Goal: Task Accomplishment & Management: Manage account settings

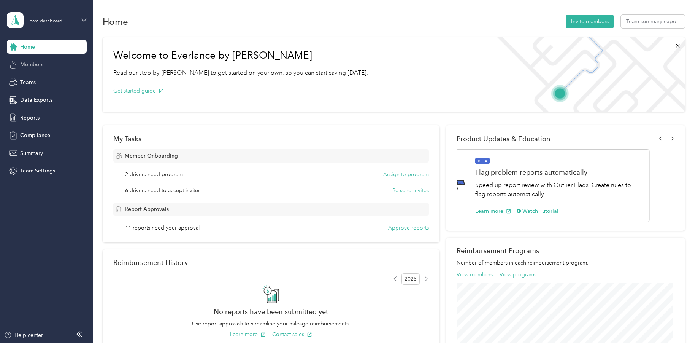
click at [33, 65] on span "Members" at bounding box center [31, 64] width 23 height 8
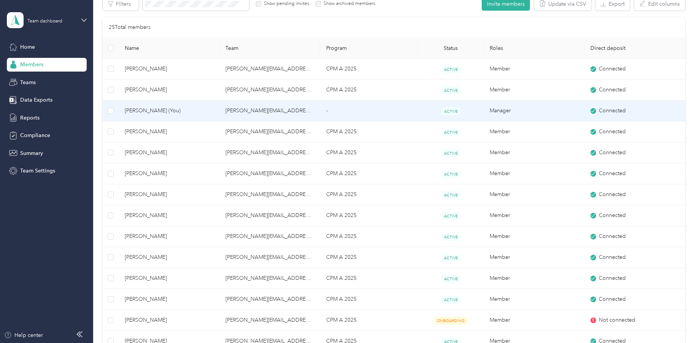
scroll to position [76, 0]
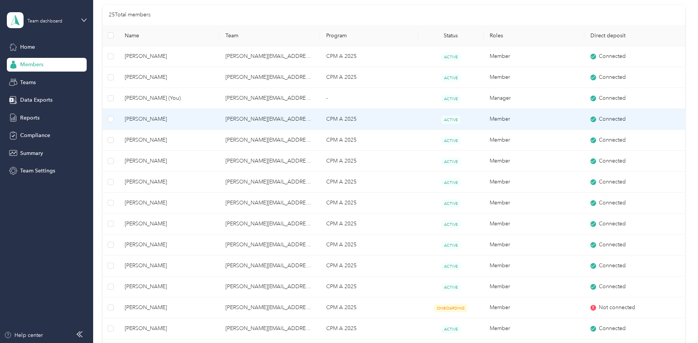
click at [143, 119] on span "[PERSON_NAME]" at bounding box center [169, 119] width 89 height 8
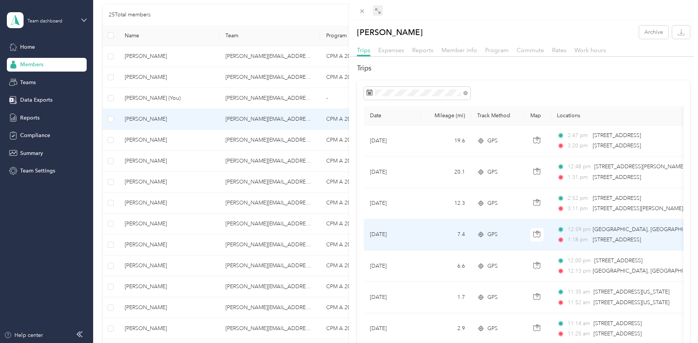
click at [377, 11] on icon at bounding box center [378, 11] width 6 height 6
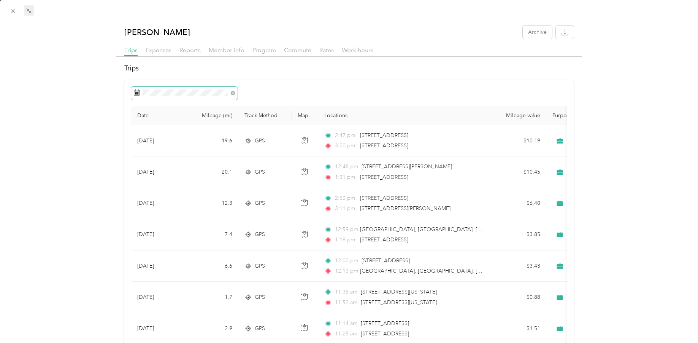
click at [213, 89] on span at bounding box center [184, 93] width 106 height 13
click at [135, 93] on g at bounding box center [137, 92] width 6 height 6
click at [135, 94] on icon at bounding box center [137, 92] width 6 height 6
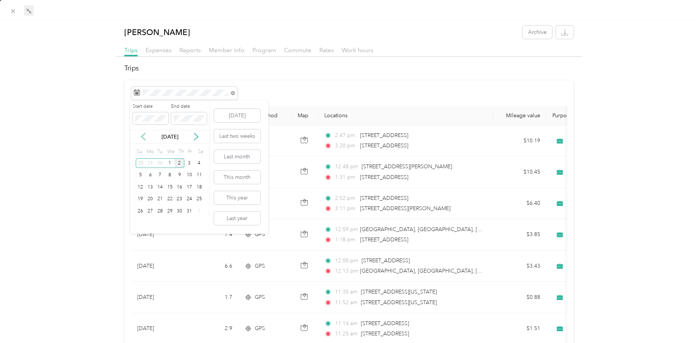
click at [140, 137] on icon at bounding box center [144, 137] width 8 height 8
click at [148, 163] on div "1" at bounding box center [150, 163] width 10 height 10
click at [163, 210] on div "30" at bounding box center [160, 211] width 10 height 10
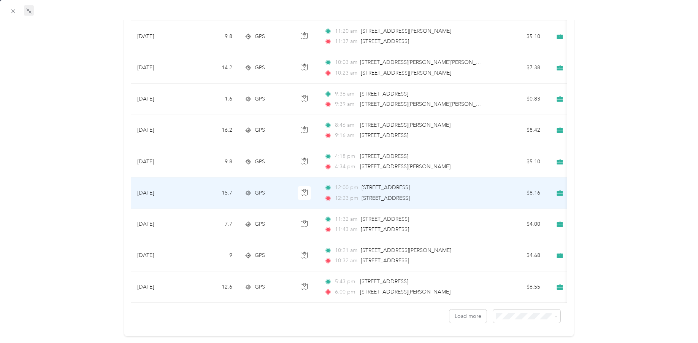
scroll to position [631, 0]
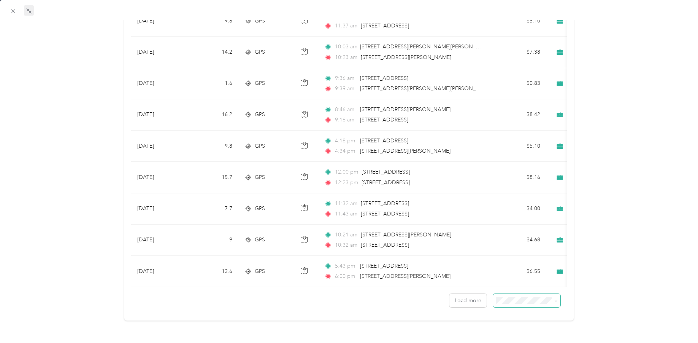
click at [554, 299] on icon at bounding box center [555, 300] width 3 height 3
click at [506, 335] on span "100 per load" at bounding box center [509, 335] width 31 height 6
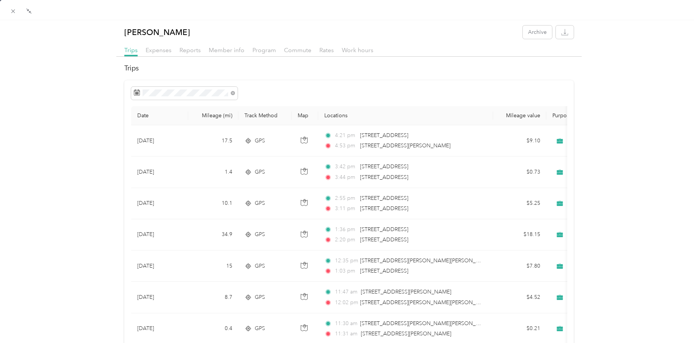
drag, startPoint x: 28, startPoint y: 12, endPoint x: 44, endPoint y: 30, distance: 24.2
click at [28, 13] on icon at bounding box center [29, 11] width 6 height 6
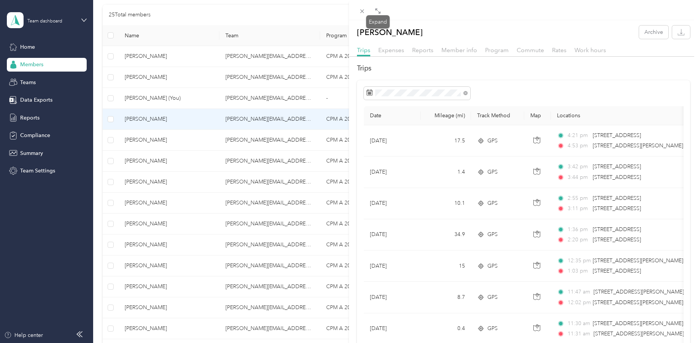
click at [25, 46] on div "[PERSON_NAME] Archive Trips Expenses Reports Member info Program Commute Rates …" at bounding box center [349, 171] width 698 height 343
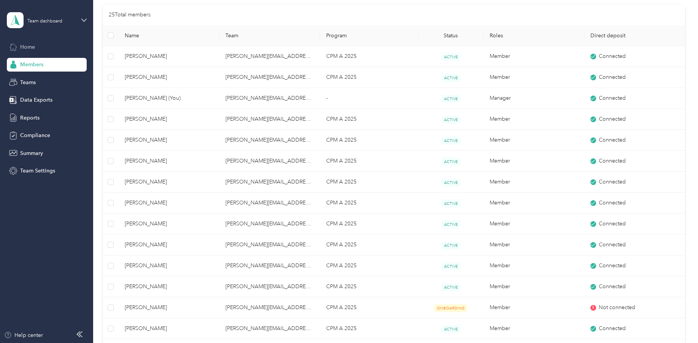
click at [27, 47] on span "Home" at bounding box center [27, 47] width 15 height 8
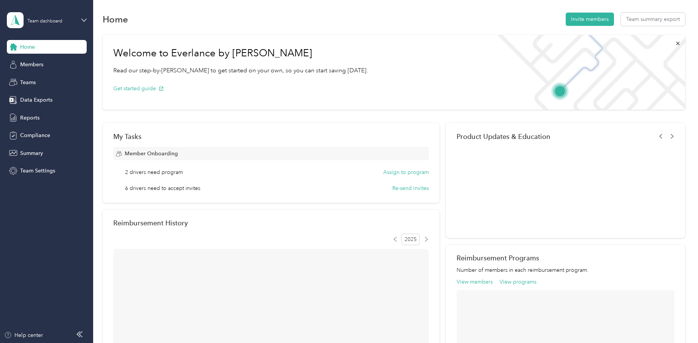
scroll to position [76, 0]
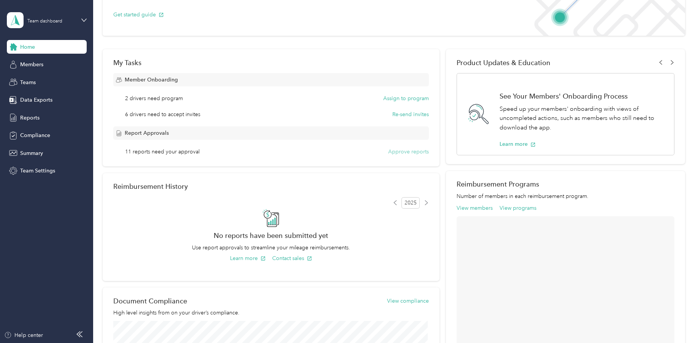
click at [409, 153] on button "Approve reports" at bounding box center [408, 152] width 41 height 8
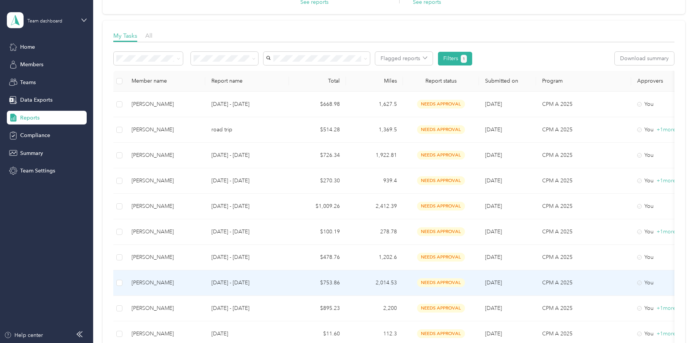
scroll to position [76, 0]
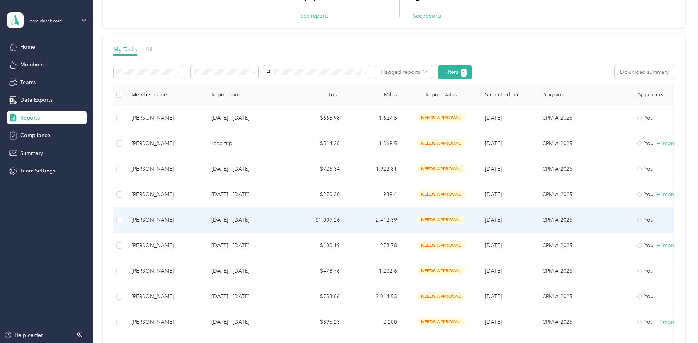
click at [152, 219] on div "[PERSON_NAME]" at bounding box center [166, 220] width 68 height 8
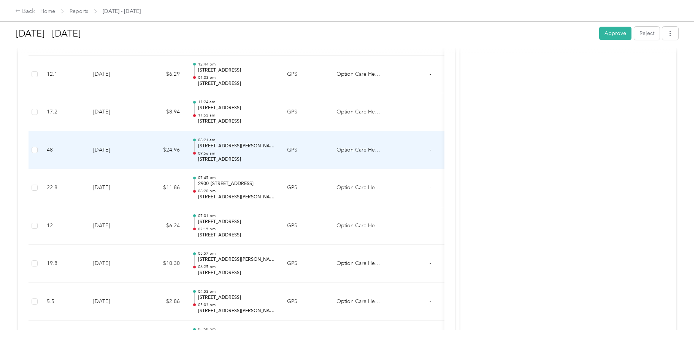
scroll to position [3822, 0]
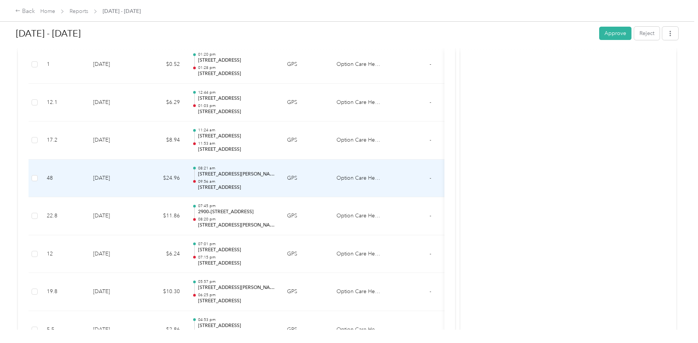
click at [212, 187] on p "[STREET_ADDRESS]" at bounding box center [236, 187] width 77 height 7
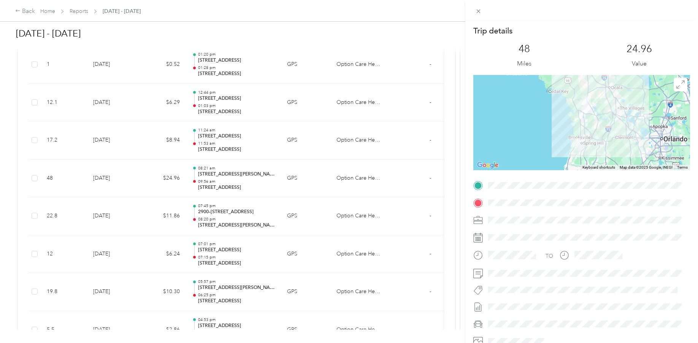
click at [478, 12] on icon at bounding box center [479, 12] width 4 height 4
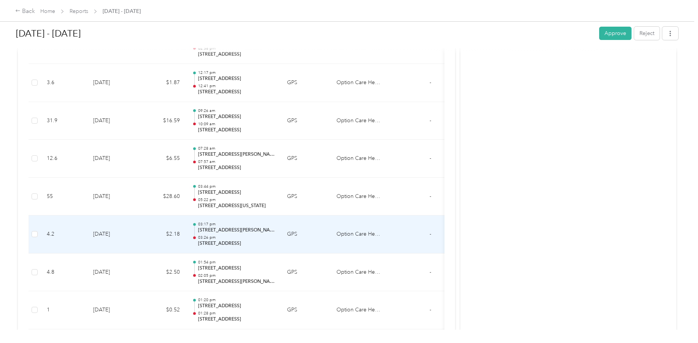
scroll to position [3556, 0]
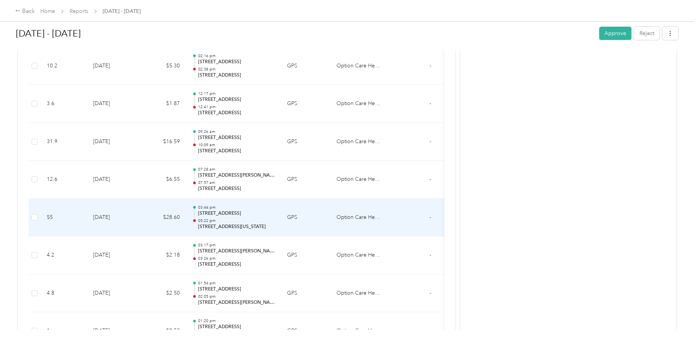
click at [49, 218] on td "55" at bounding box center [64, 217] width 46 height 38
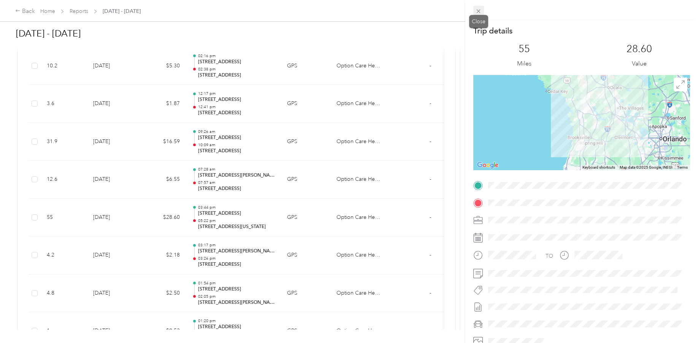
click at [481, 12] on icon at bounding box center [478, 11] width 6 height 6
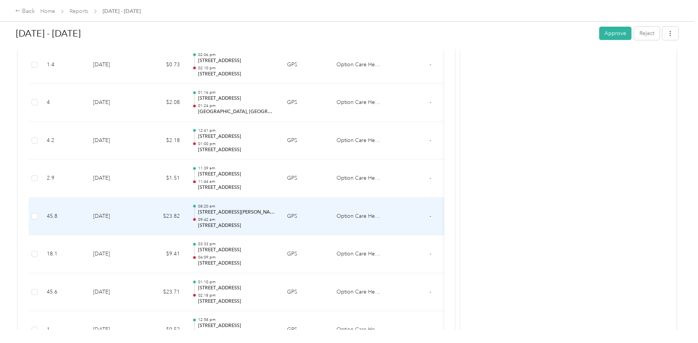
scroll to position [3024, 0]
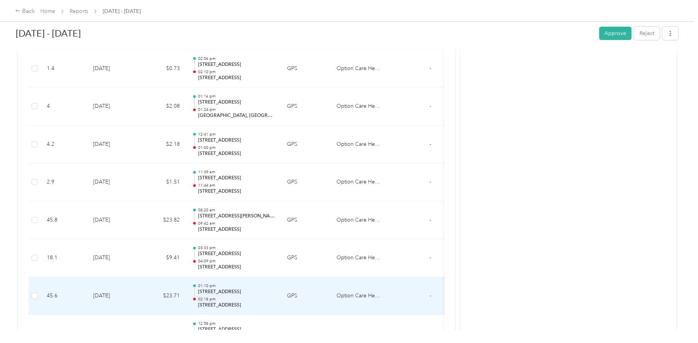
click at [49, 296] on td "45.6" at bounding box center [64, 296] width 46 height 38
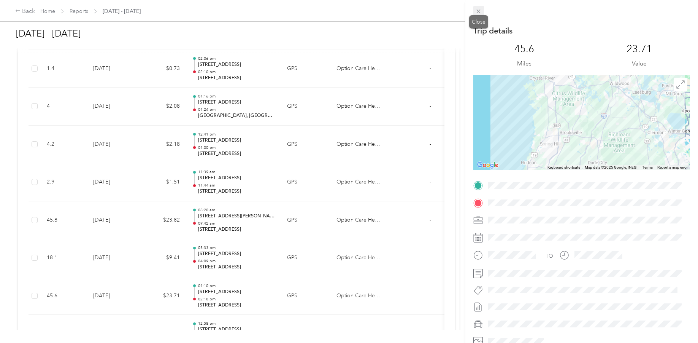
click at [479, 10] on icon at bounding box center [478, 11] width 6 height 6
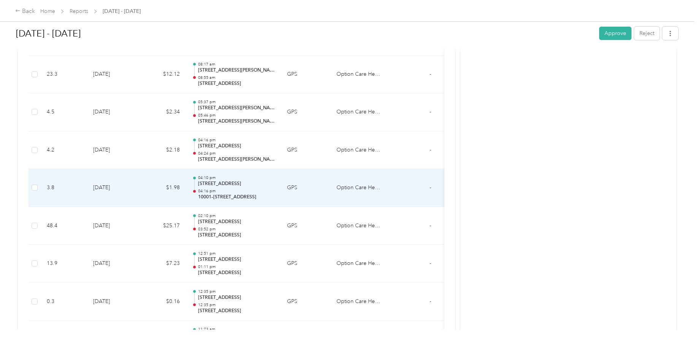
scroll to position [1845, 0]
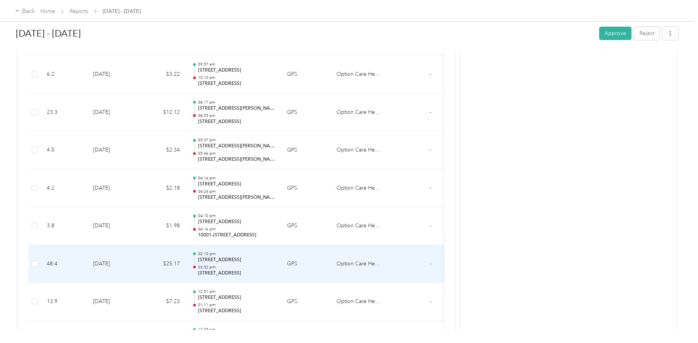
click at [55, 261] on td "48.4" at bounding box center [64, 264] width 46 height 38
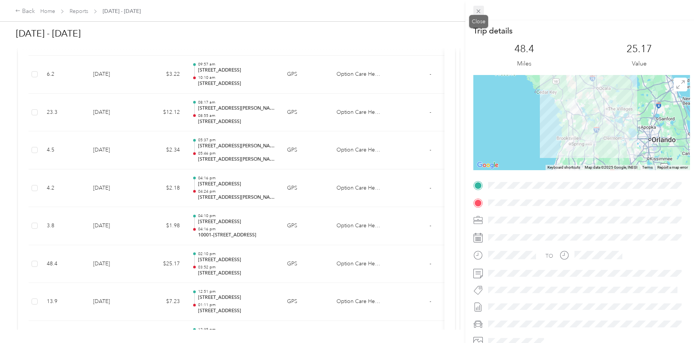
click at [481, 12] on icon at bounding box center [478, 11] width 6 height 6
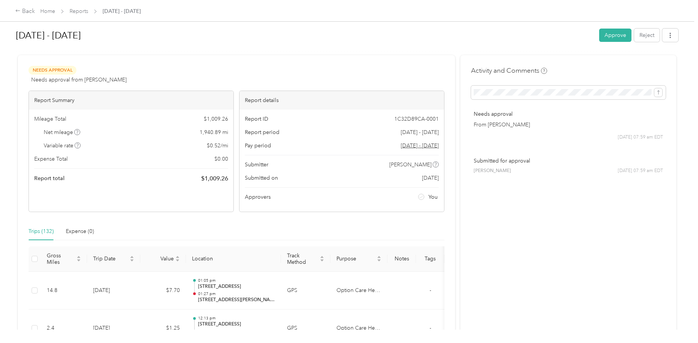
scroll to position [0, 0]
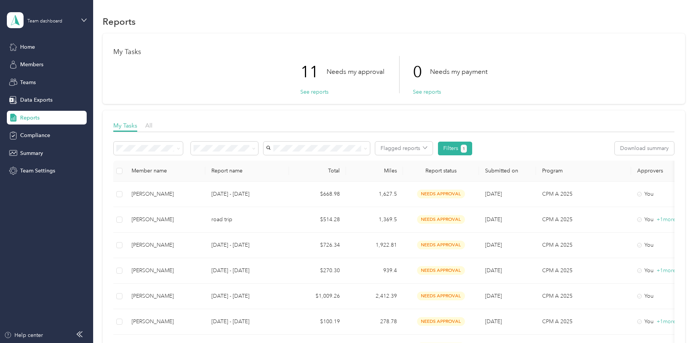
click at [29, 115] on span "Reports" at bounding box center [29, 118] width 19 height 8
click at [29, 119] on span "Reports" at bounding box center [29, 118] width 19 height 8
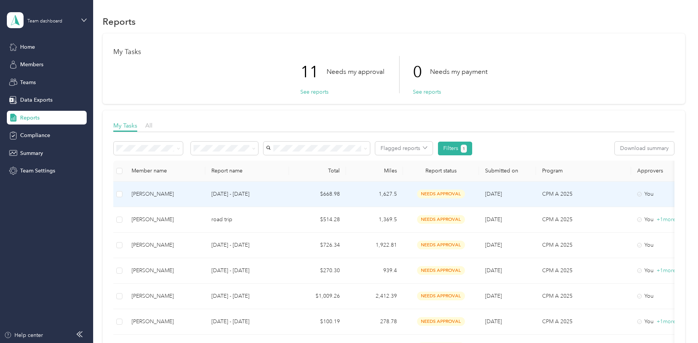
click at [152, 193] on div "[PERSON_NAME]" at bounding box center [166, 194] width 68 height 8
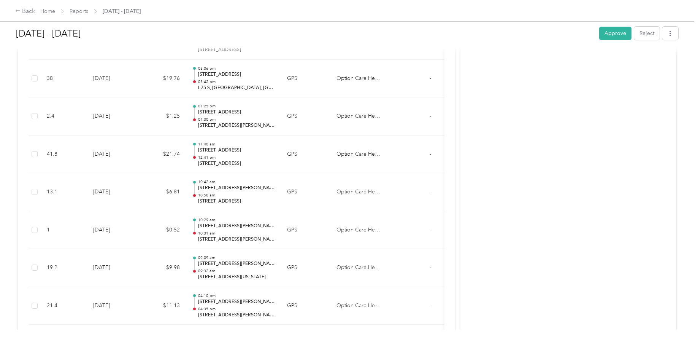
scroll to position [2764, 0]
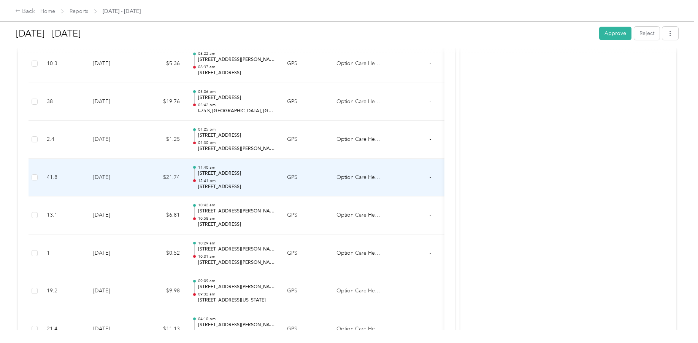
click at [52, 177] on td "41.8" at bounding box center [64, 178] width 46 height 38
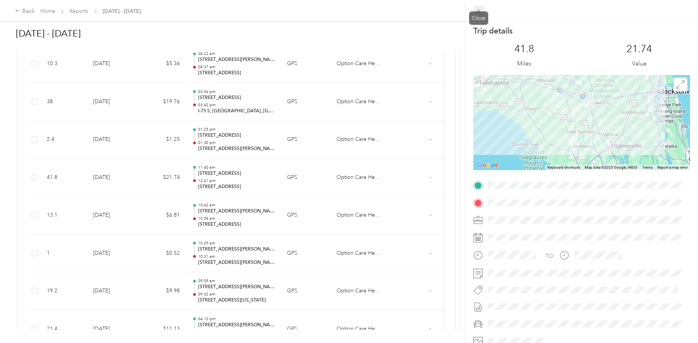
click at [479, 10] on icon at bounding box center [478, 11] width 6 height 6
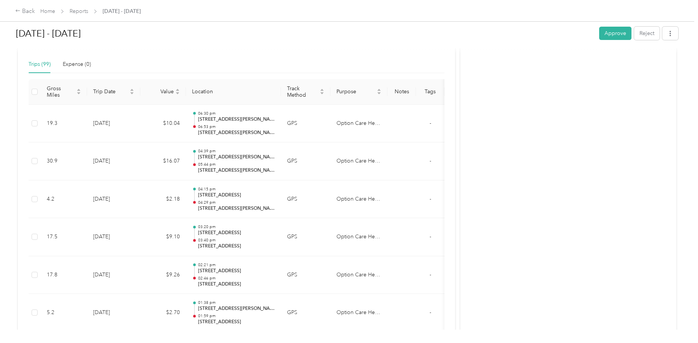
scroll to position [103, 0]
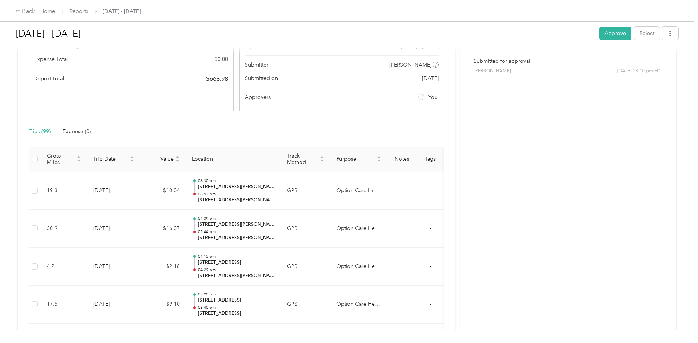
click at [606, 34] on button "Approve" at bounding box center [615, 33] width 32 height 13
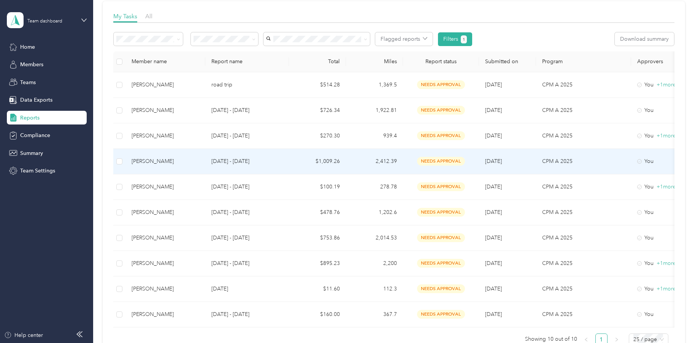
scroll to position [114, 0]
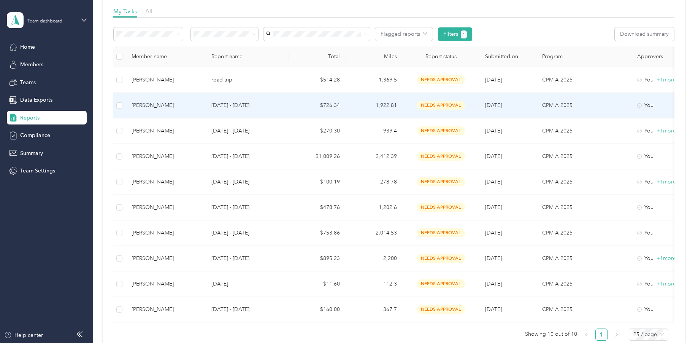
click at [141, 106] on div "[PERSON_NAME]" at bounding box center [166, 105] width 68 height 8
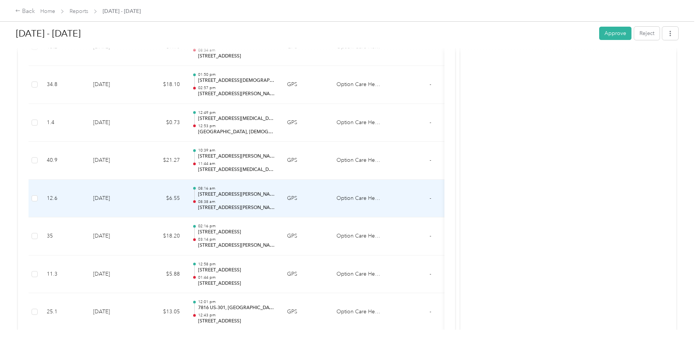
scroll to position [4144, 0]
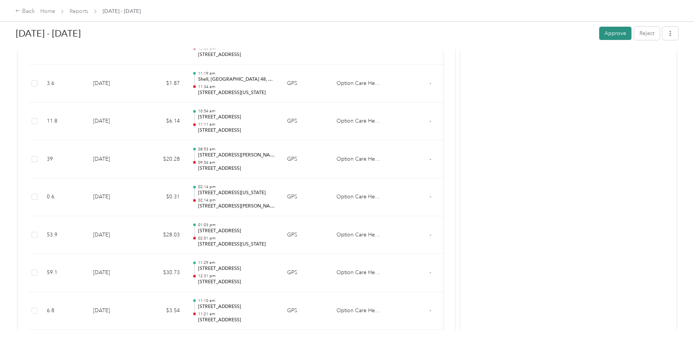
click at [611, 34] on button "Approve" at bounding box center [615, 33] width 32 height 13
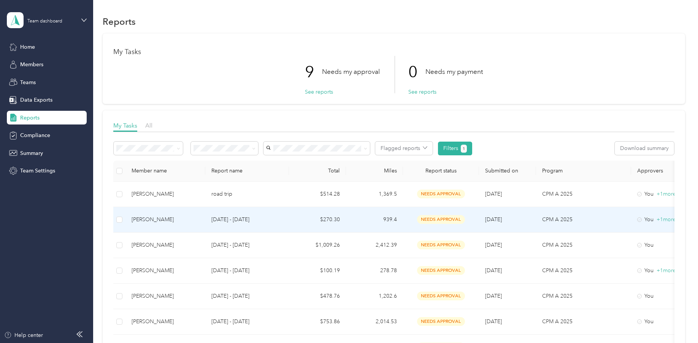
click at [158, 219] on div "[PERSON_NAME]" at bounding box center [166, 219] width 68 height 8
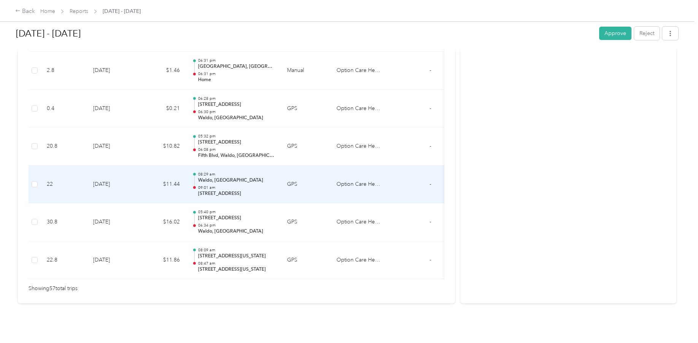
scroll to position [2164, 0]
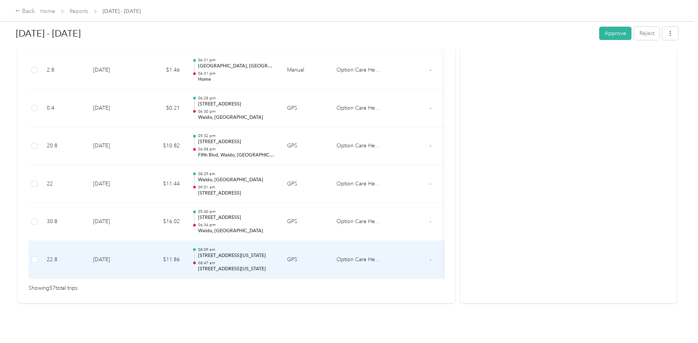
drag, startPoint x: 218, startPoint y: 267, endPoint x: 226, endPoint y: 263, distance: 9.0
click at [210, 265] on p "[STREET_ADDRESS][US_STATE]" at bounding box center [236, 268] width 77 height 7
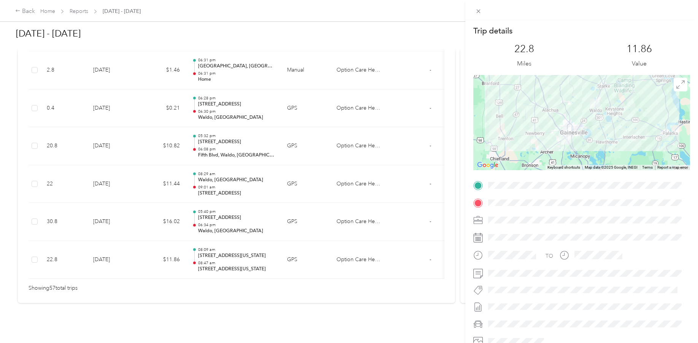
drag, startPoint x: 382, startPoint y: 270, endPoint x: 378, endPoint y: 269, distance: 4.3
click at [420, 270] on div "Trip details This trip cannot be edited because it is either under review, appr…" at bounding box center [349, 171] width 698 height 343
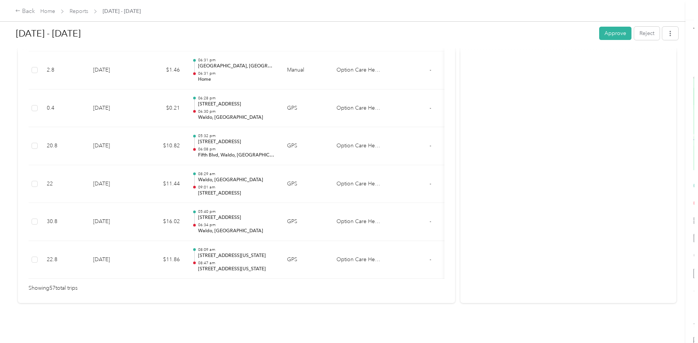
drag, startPoint x: 378, startPoint y: 269, endPoint x: 192, endPoint y: 260, distance: 185.7
click at [194, 342] on div "Trip details This trip cannot be edited because it is either under review, appr…" at bounding box center [347, 343] width 694 height 0
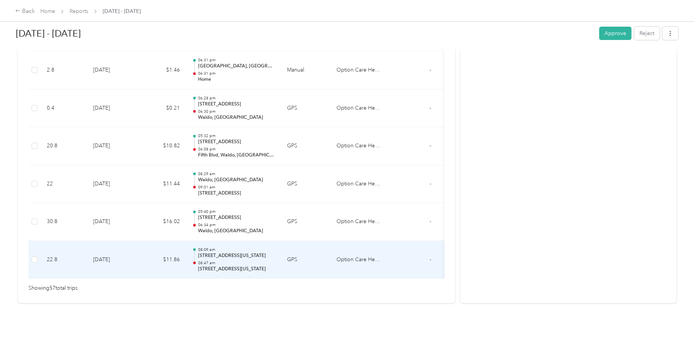
click at [141, 204] on td "$16.02" at bounding box center [163, 222] width 46 height 38
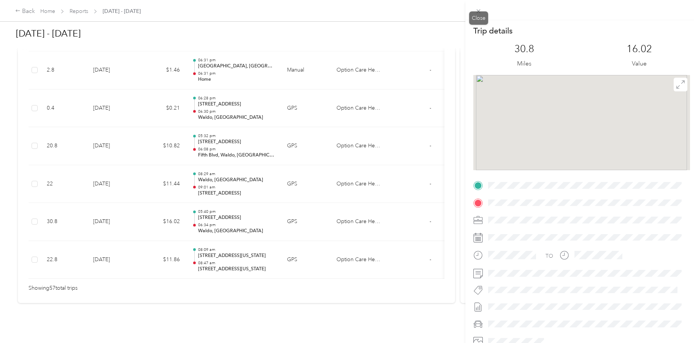
click at [477, 342] on div "Trip details This trip cannot be edited because it is either under review, appr…" at bounding box center [347, 343] width 694 height 0
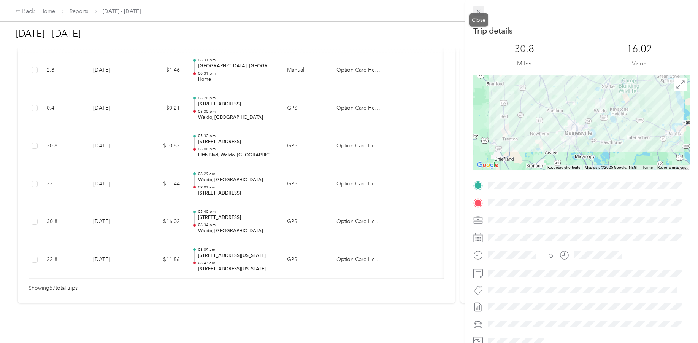
click at [479, 12] on icon at bounding box center [478, 11] width 6 height 6
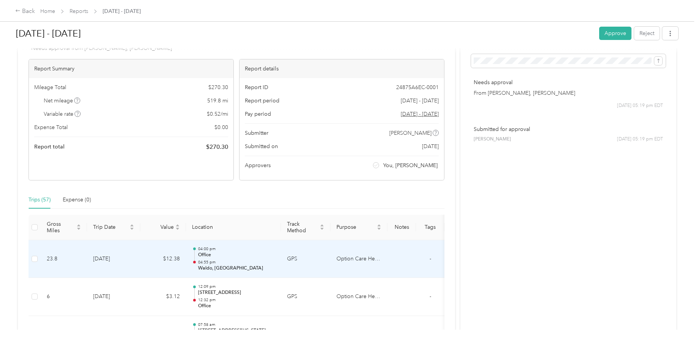
scroll to position [0, 0]
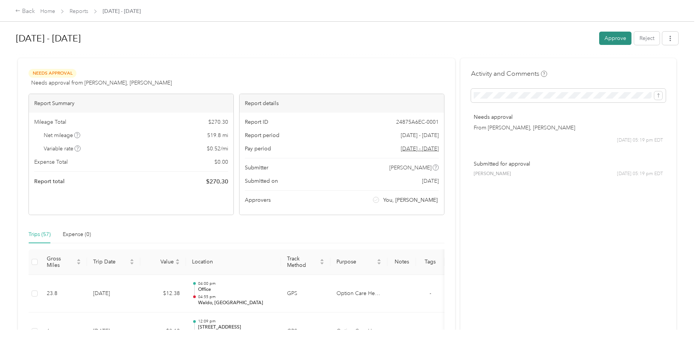
click at [612, 38] on button "Approve" at bounding box center [615, 38] width 32 height 13
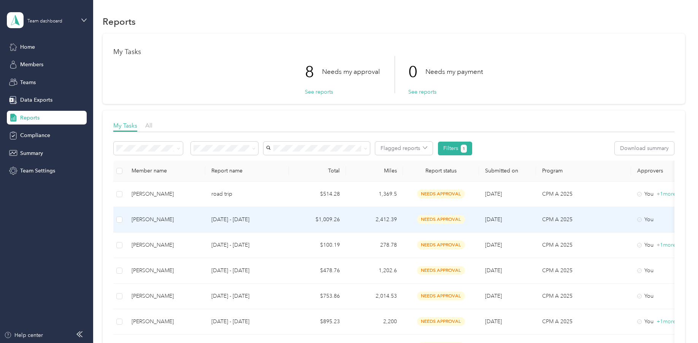
click at [154, 221] on div "[PERSON_NAME]" at bounding box center [166, 219] width 68 height 8
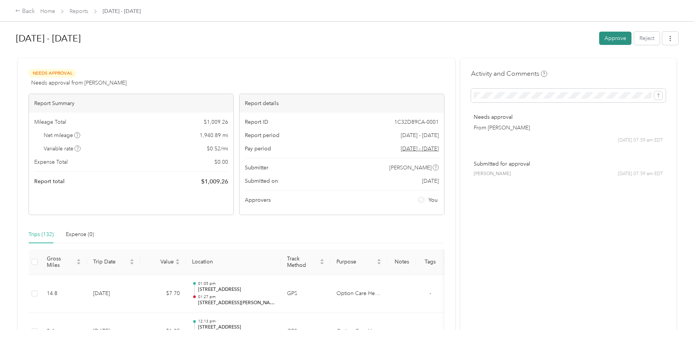
click at [610, 40] on button "Approve" at bounding box center [615, 38] width 32 height 13
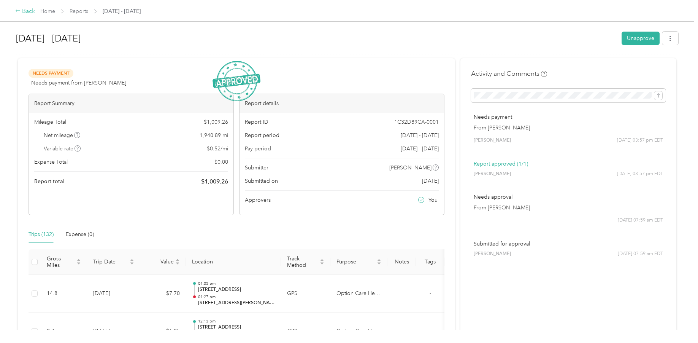
click at [27, 13] on div "Back" at bounding box center [25, 11] width 20 height 9
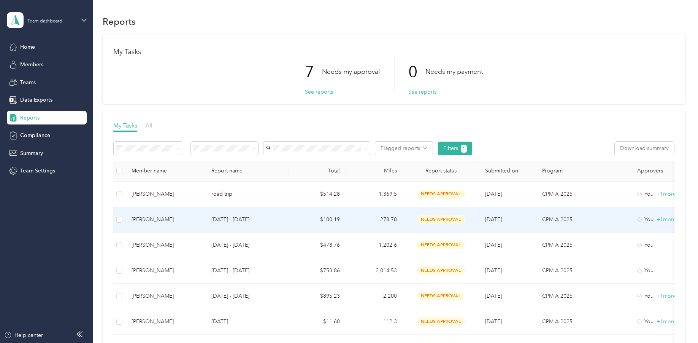
click at [154, 219] on div "[PERSON_NAME]" at bounding box center [166, 219] width 68 height 8
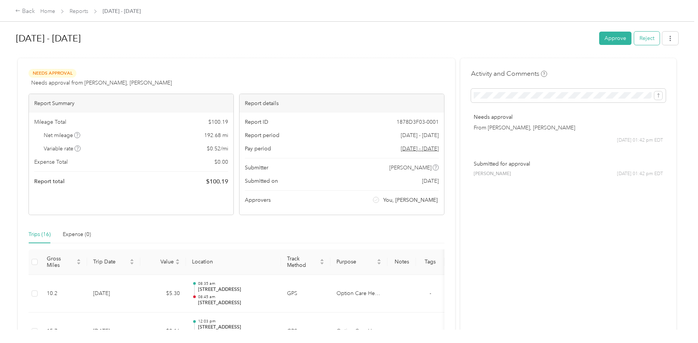
click at [647, 38] on button "Reject" at bounding box center [646, 38] width 25 height 13
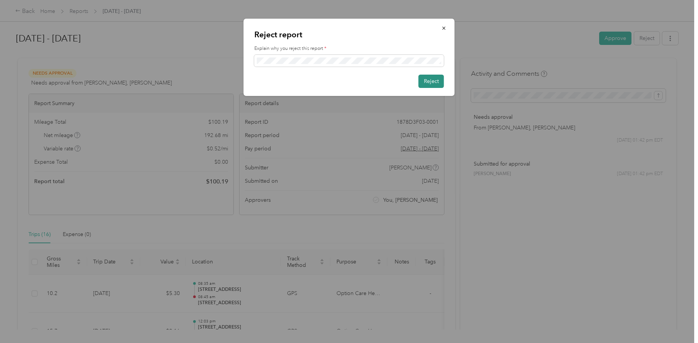
click at [434, 82] on button "Reject" at bounding box center [431, 81] width 25 height 13
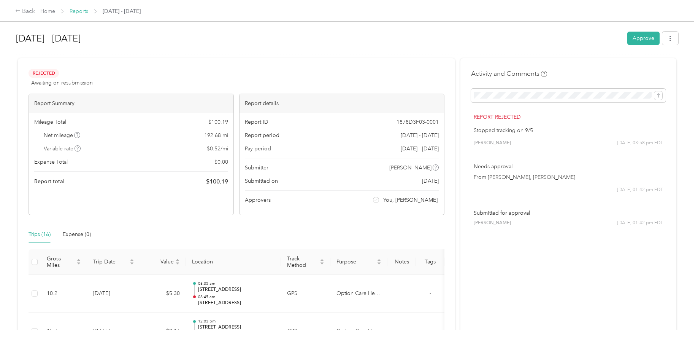
click at [78, 13] on link "Reports" at bounding box center [79, 11] width 19 height 6
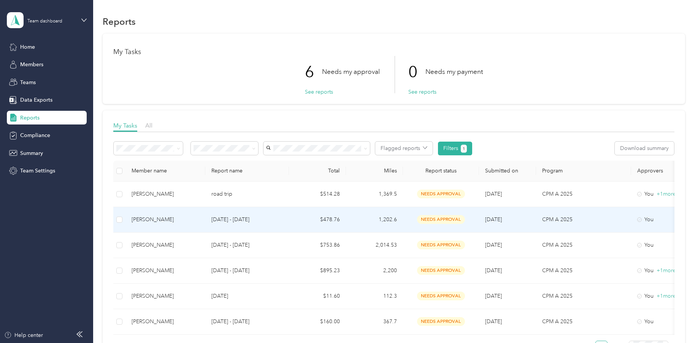
click at [160, 222] on div "[PERSON_NAME]" at bounding box center [166, 219] width 68 height 8
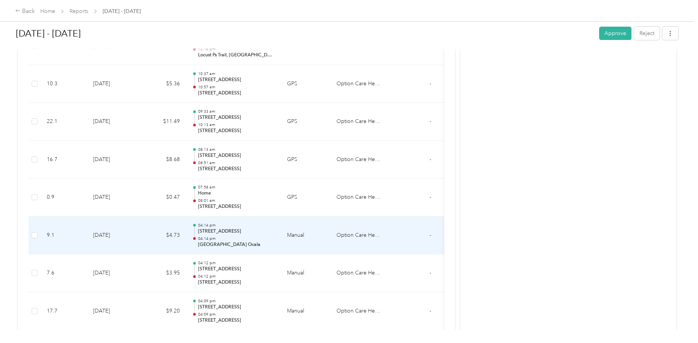
scroll to position [4206, 0]
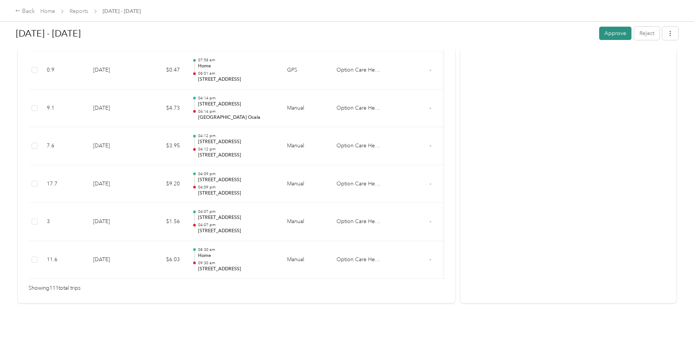
click at [611, 33] on button "Approve" at bounding box center [615, 33] width 32 height 13
click at [78, 13] on link "Reports" at bounding box center [79, 11] width 19 height 6
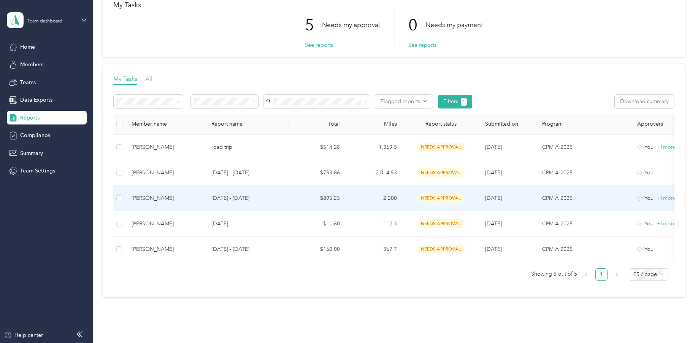
scroll to position [76, 0]
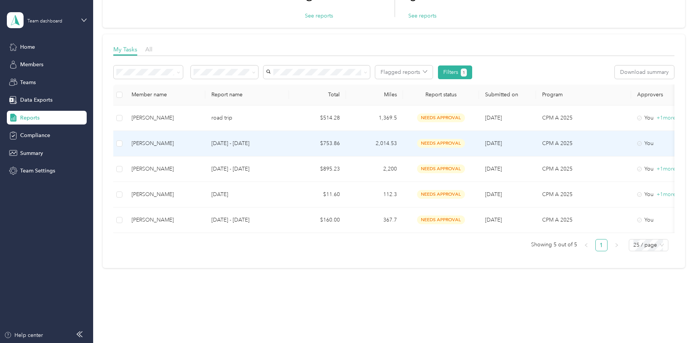
click at [154, 145] on div "[PERSON_NAME]" at bounding box center [166, 143] width 68 height 8
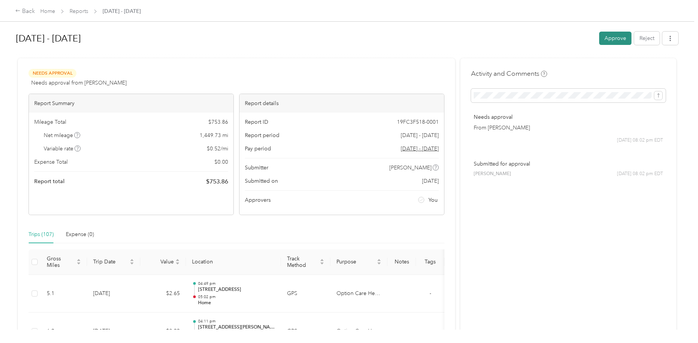
click at [612, 38] on button "Approve" at bounding box center [615, 38] width 32 height 13
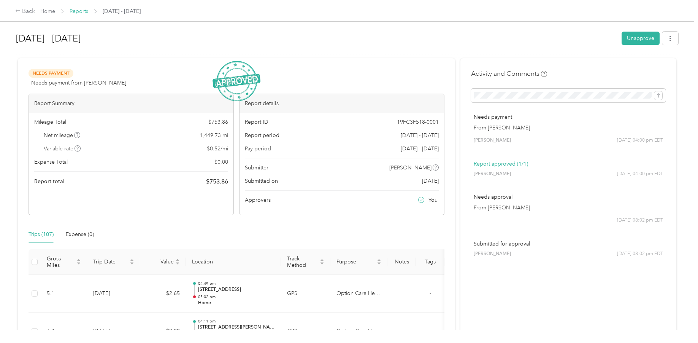
click at [80, 13] on link "Reports" at bounding box center [79, 11] width 19 height 6
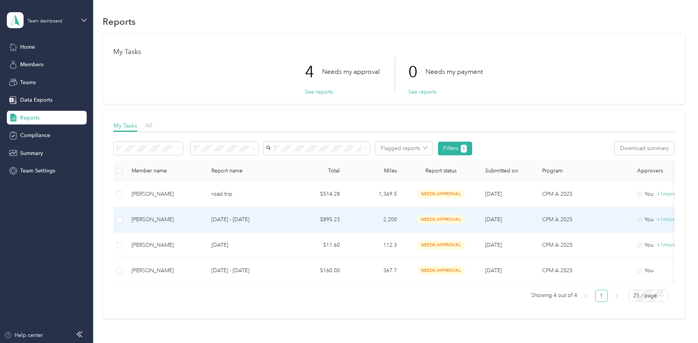
click at [165, 220] on div "[PERSON_NAME]" at bounding box center [166, 219] width 68 height 8
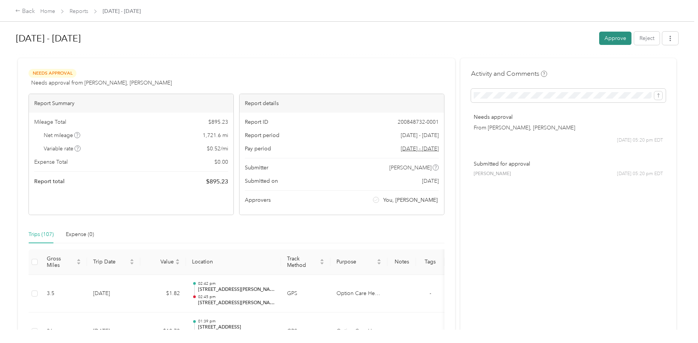
click at [613, 39] on button "Approve" at bounding box center [615, 38] width 32 height 13
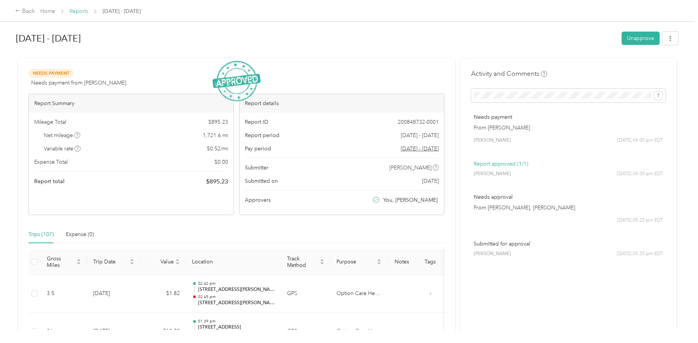
click at [79, 13] on link "Reports" at bounding box center [79, 11] width 19 height 6
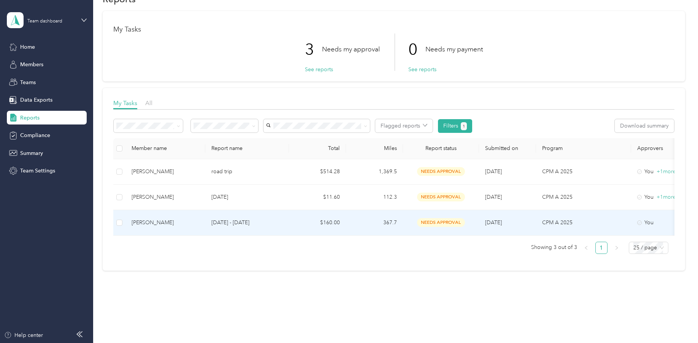
scroll to position [34, 0]
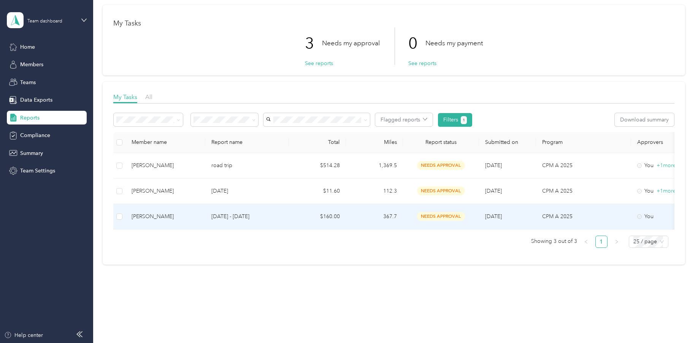
click at [155, 212] on div "[PERSON_NAME]" at bounding box center [166, 216] width 68 height 8
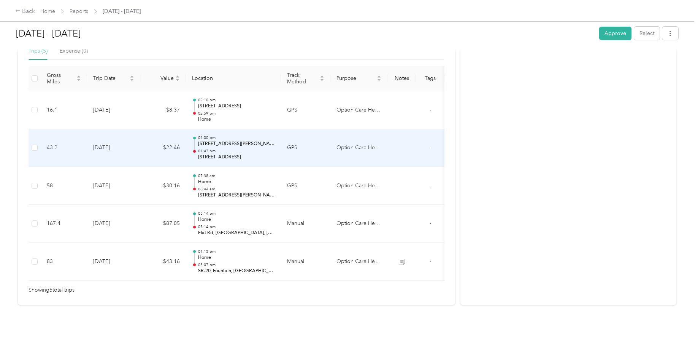
scroll to position [197, 0]
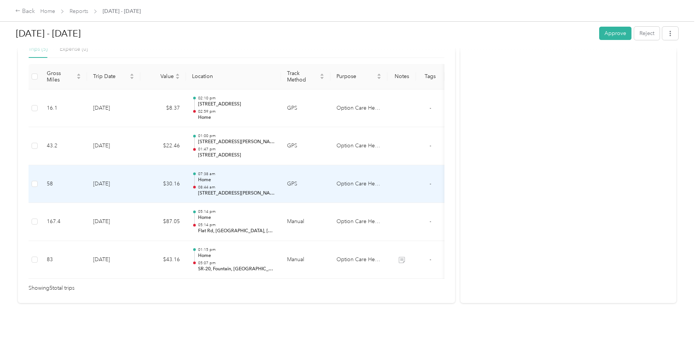
click at [136, 177] on td "[DATE]" at bounding box center [113, 184] width 53 height 38
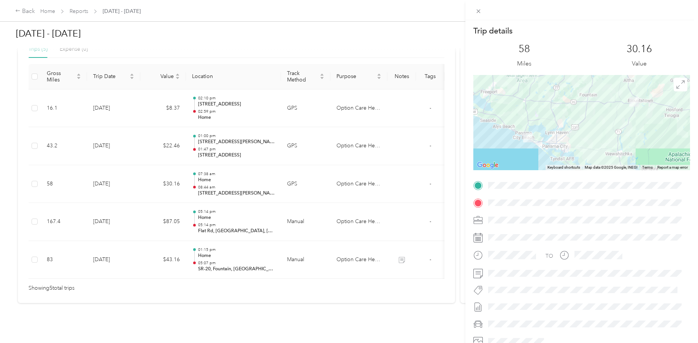
drag, startPoint x: 224, startPoint y: 271, endPoint x: 299, endPoint y: 273, distance: 74.9
click at [299, 273] on div "Trip details This trip cannot be edited because it is either under review, appr…" at bounding box center [349, 171] width 698 height 343
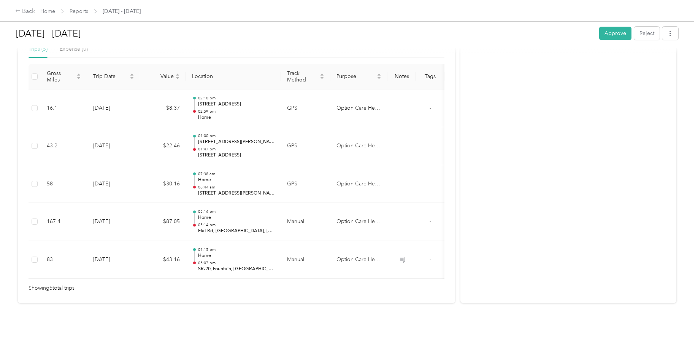
drag, startPoint x: 297, startPoint y: 271, endPoint x: 143, endPoint y: 198, distance: 170.9
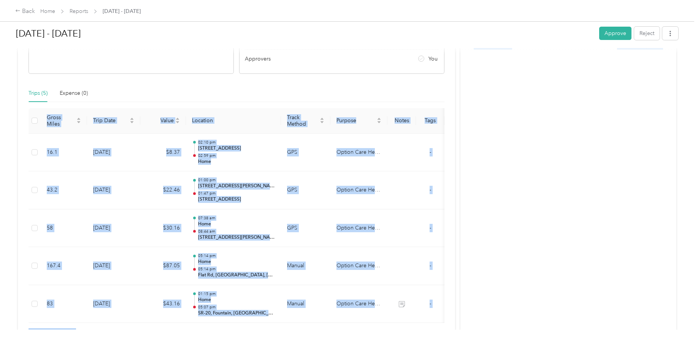
scroll to position [152, 0]
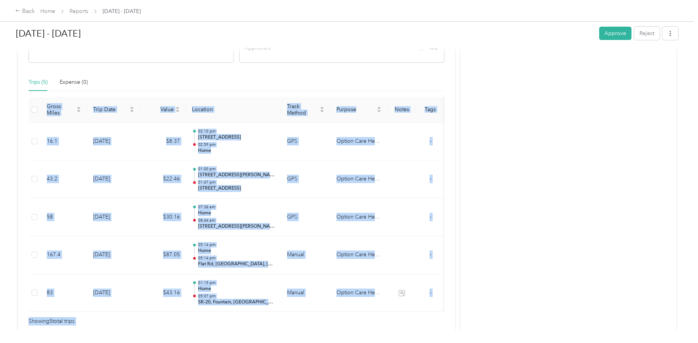
click at [615, 33] on button "Approve" at bounding box center [615, 33] width 32 height 13
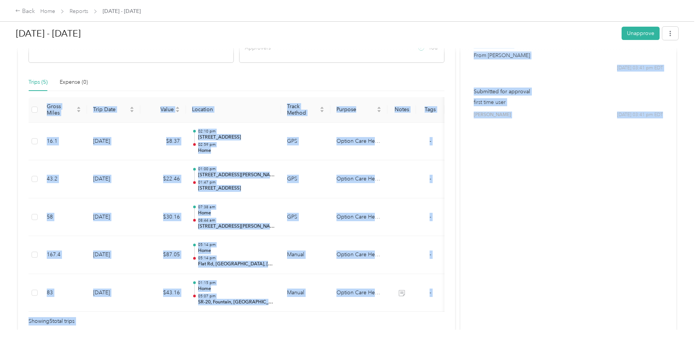
click at [692, 44] on div "[DATE] - [DATE] Unapprove Needs Payment Needs payment from [PERSON_NAME] View a…" at bounding box center [347, 164] width 694 height 329
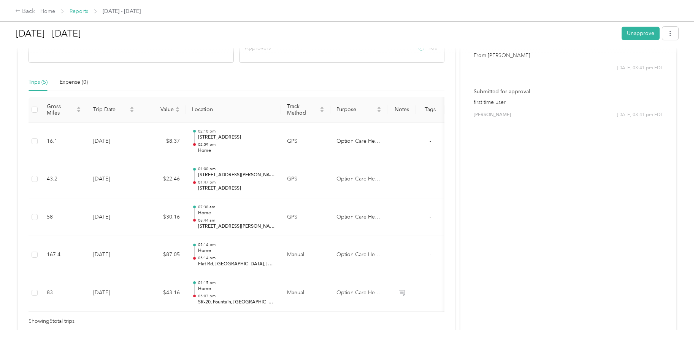
click at [82, 11] on link "Reports" at bounding box center [79, 11] width 19 height 6
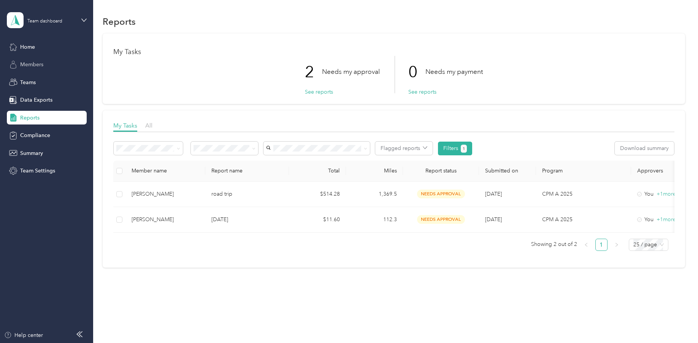
click at [28, 68] on span "Members" at bounding box center [31, 64] width 23 height 8
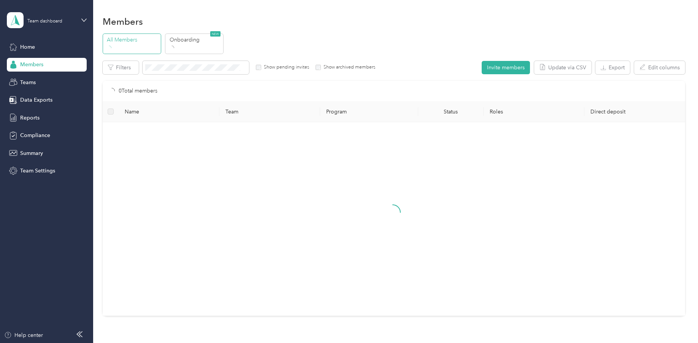
click at [28, 65] on span "Members" at bounding box center [31, 64] width 23 height 8
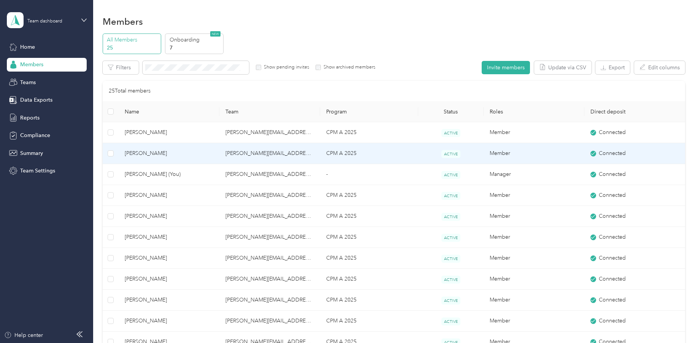
click at [155, 153] on span "[PERSON_NAME]" at bounding box center [169, 153] width 89 height 8
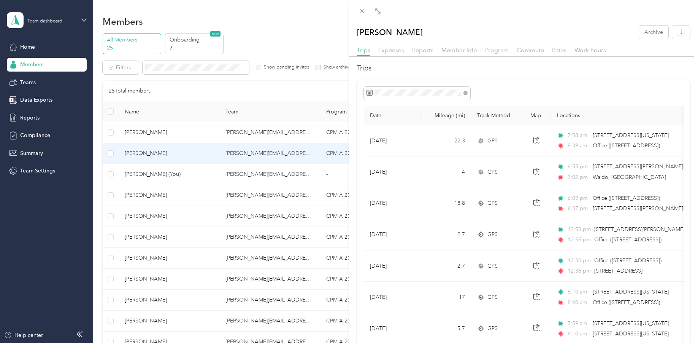
click at [416, 54] on div "Reports" at bounding box center [422, 51] width 21 height 10
click at [420, 52] on span "Reports" at bounding box center [422, 49] width 21 height 7
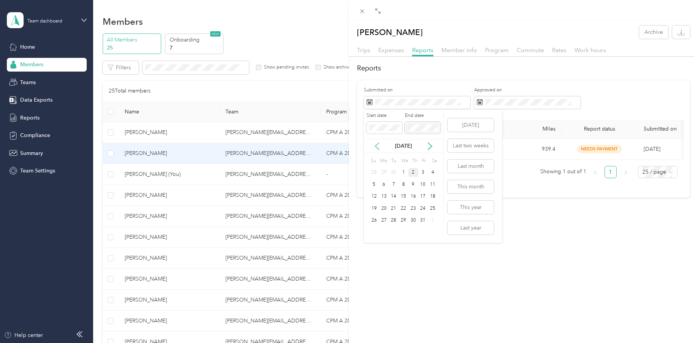
click at [377, 146] on icon at bounding box center [377, 146] width 8 height 8
click at [384, 173] on div "1" at bounding box center [384, 173] width 10 height 10
click at [393, 222] on div "30" at bounding box center [394, 221] width 10 height 10
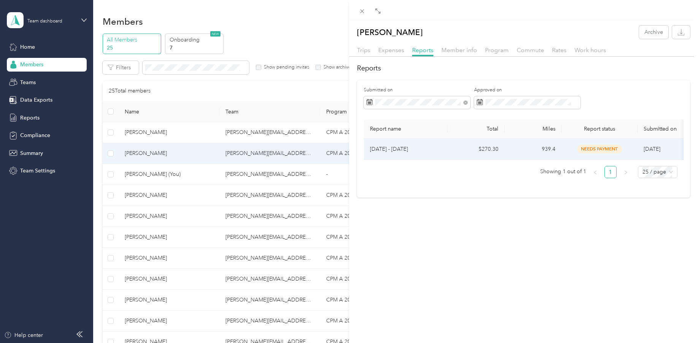
click at [550, 149] on td "939.4" at bounding box center [533, 148] width 57 height 21
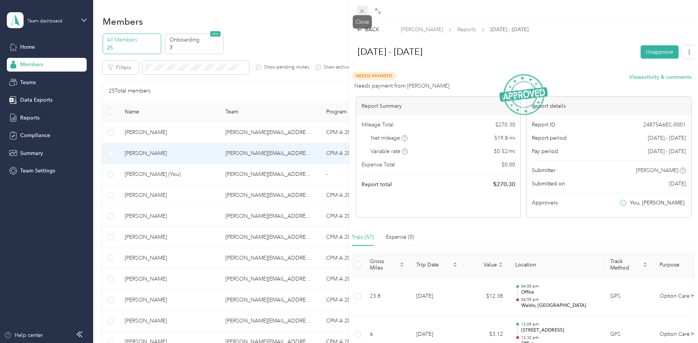
click at [362, 12] on icon at bounding box center [362, 12] width 4 height 4
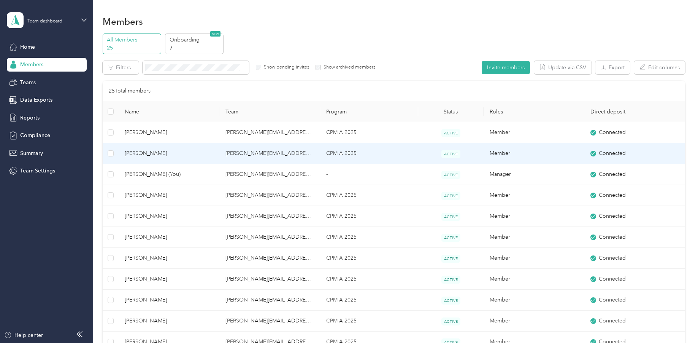
click at [151, 153] on span "[PERSON_NAME]" at bounding box center [169, 153] width 89 height 8
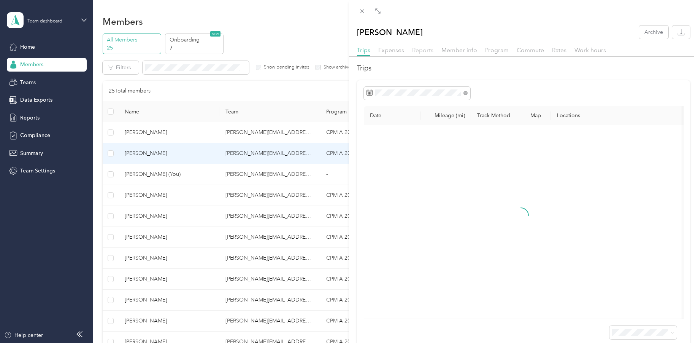
click at [422, 50] on span "Reports" at bounding box center [422, 49] width 21 height 7
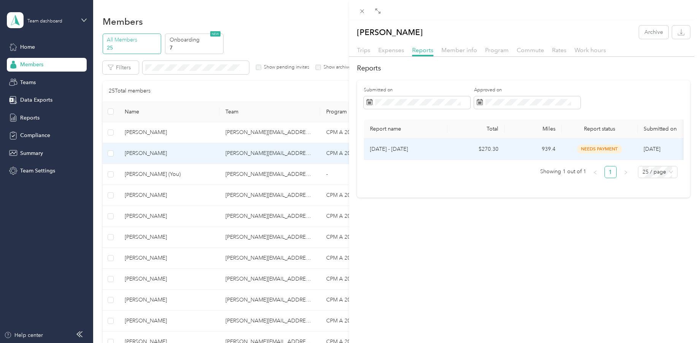
click at [399, 149] on p "[DATE] - [DATE]" at bounding box center [405, 149] width 71 height 8
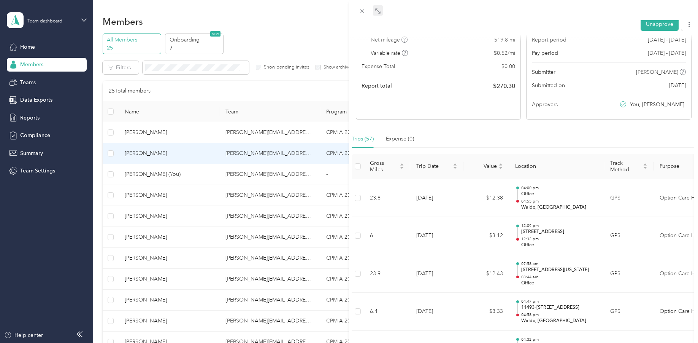
scroll to position [76, 0]
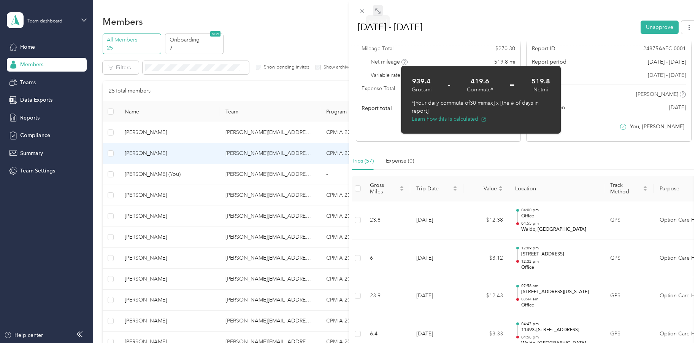
click at [374, 13] on span at bounding box center [378, 10] width 10 height 11
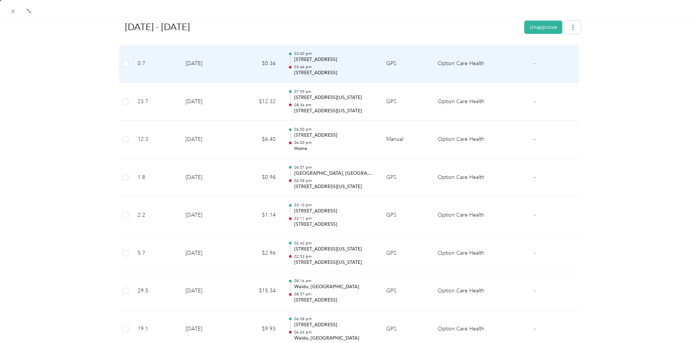
scroll to position [1739, 0]
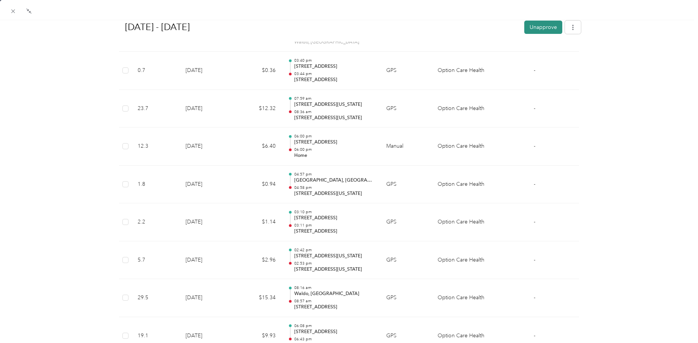
click at [535, 27] on button "Unapprove" at bounding box center [543, 26] width 38 height 13
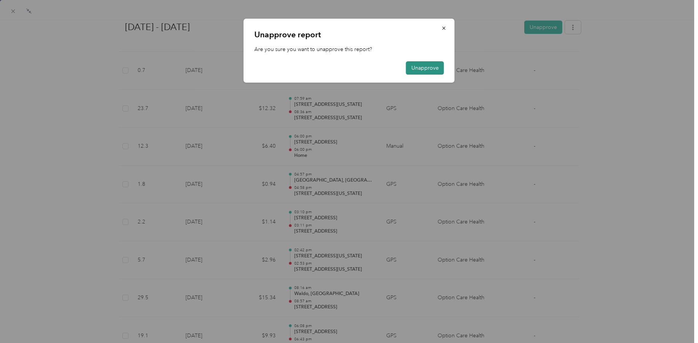
click at [430, 67] on button "Unapprove" at bounding box center [425, 67] width 38 height 13
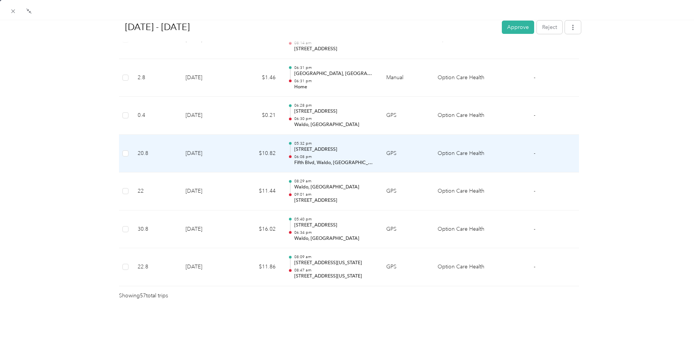
scroll to position [2157, 0]
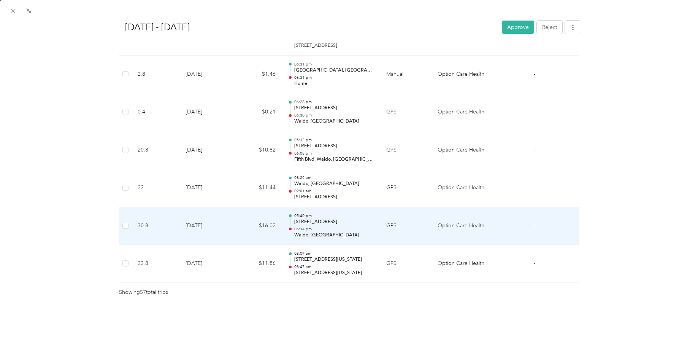
click at [127, 222] on td at bounding box center [125, 226] width 13 height 38
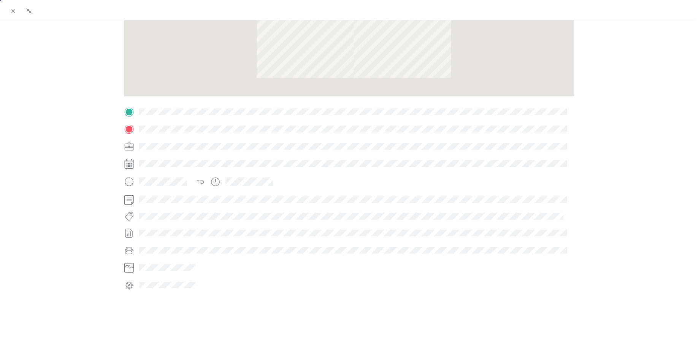
scroll to position [109, 0]
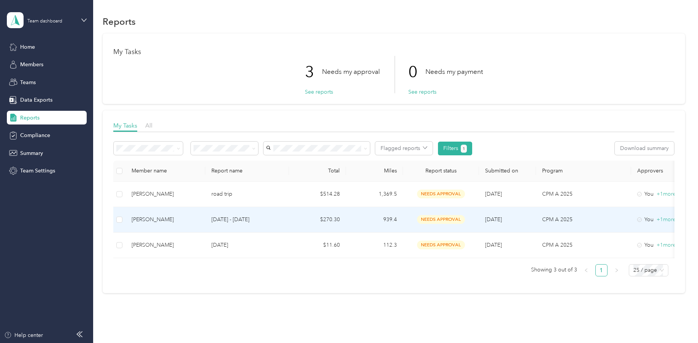
click at [154, 218] on div "[PERSON_NAME]" at bounding box center [166, 219] width 68 height 8
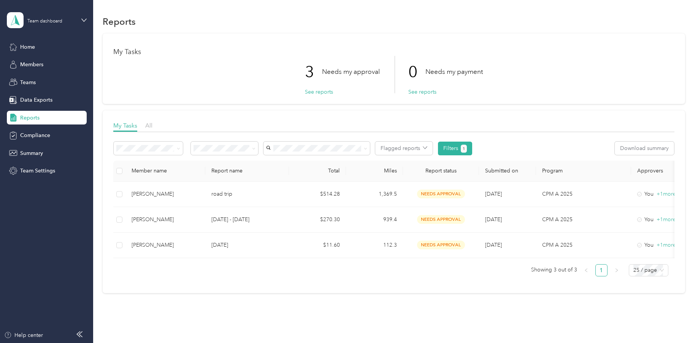
click at [29, 116] on span "Reports" at bounding box center [29, 118] width 19 height 8
click at [152, 127] on span "All" at bounding box center [148, 125] width 7 height 7
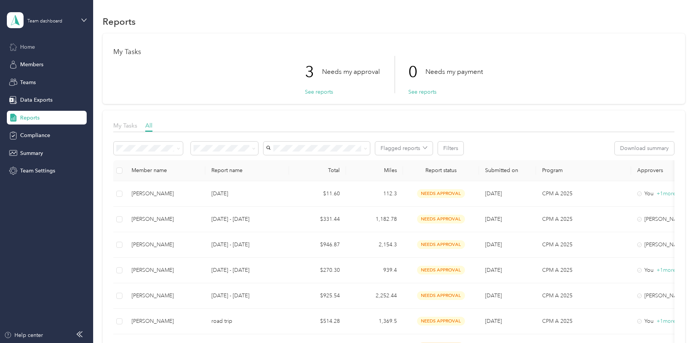
click at [31, 45] on span "Home" at bounding box center [27, 47] width 15 height 8
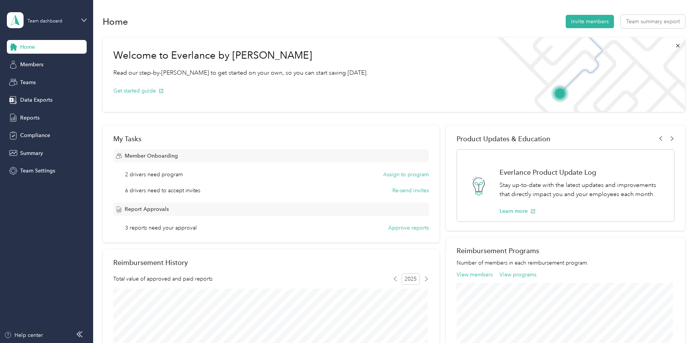
click at [24, 47] on span "Home" at bounding box center [27, 47] width 15 height 8
click at [35, 67] on span "Members" at bounding box center [31, 64] width 23 height 8
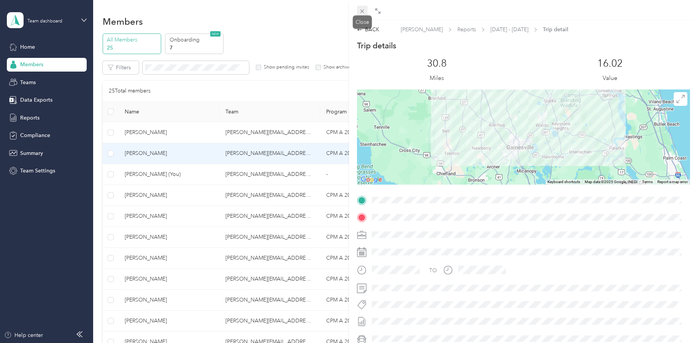
click at [361, 11] on icon at bounding box center [362, 11] width 6 height 6
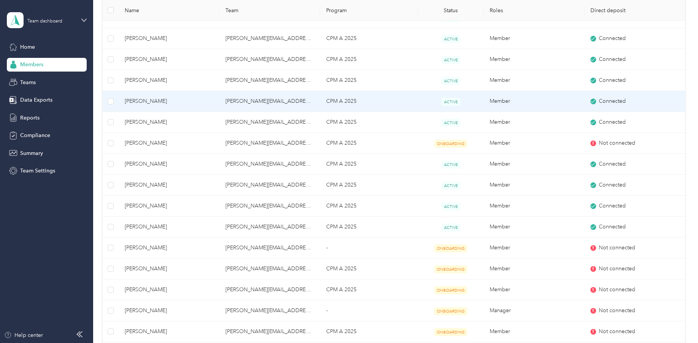
scroll to position [266, 0]
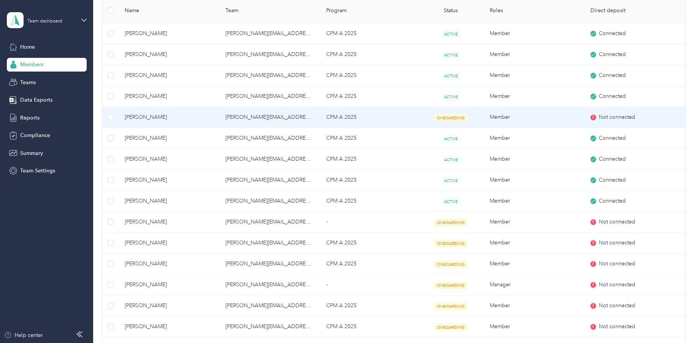
click at [443, 117] on span "ONBOARDING" at bounding box center [450, 118] width 33 height 8
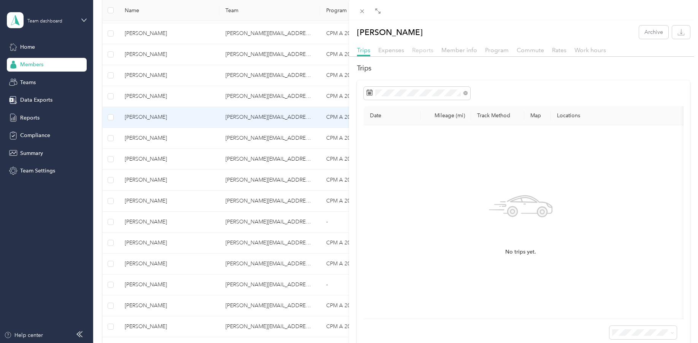
click at [424, 53] on span "Reports" at bounding box center [422, 49] width 21 height 7
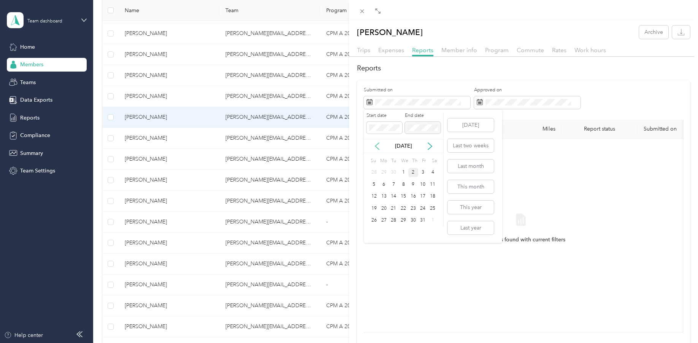
click at [375, 147] on icon at bounding box center [377, 146] width 8 height 8
click at [383, 174] on div "1" at bounding box center [384, 173] width 10 height 10
click at [394, 220] on div "30" at bounding box center [394, 221] width 10 height 10
click at [425, 52] on span "Reports" at bounding box center [422, 49] width 21 height 7
click at [379, 149] on icon at bounding box center [377, 146] width 8 height 8
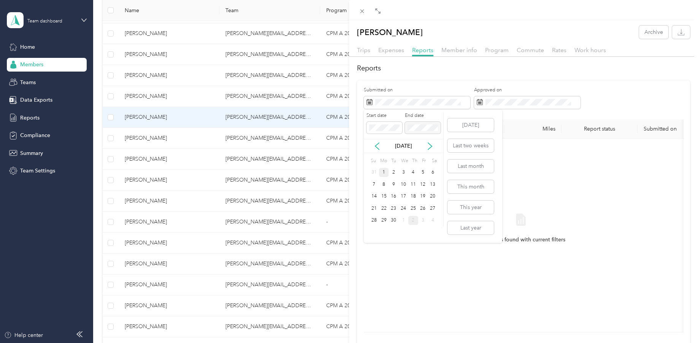
click at [387, 174] on div "1" at bounding box center [384, 173] width 10 height 10
click at [423, 124] on span at bounding box center [423, 128] width 36 height 12
click at [392, 220] on div "30" at bounding box center [394, 221] width 10 height 10
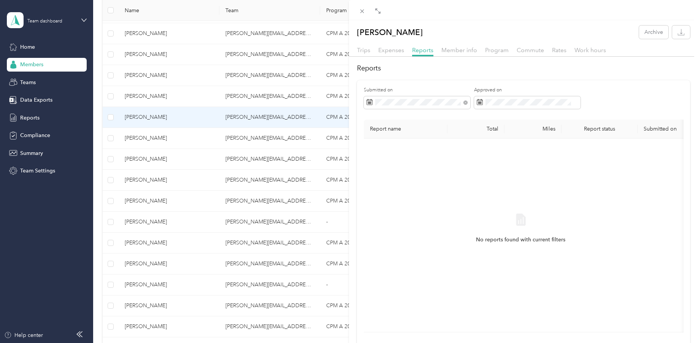
click at [111, 116] on div "[PERSON_NAME] Archive Trips Expenses Reports Member info Program Commute Rates …" at bounding box center [349, 171] width 698 height 343
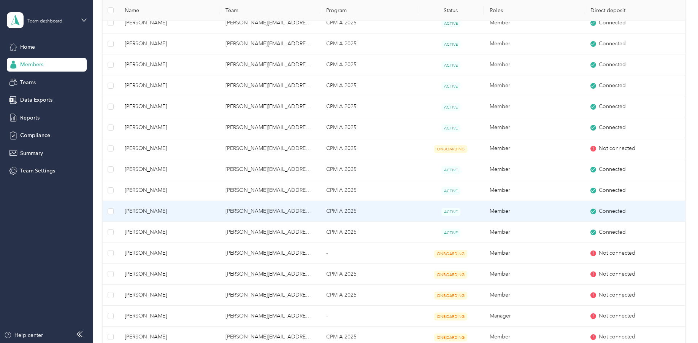
scroll to position [222, 0]
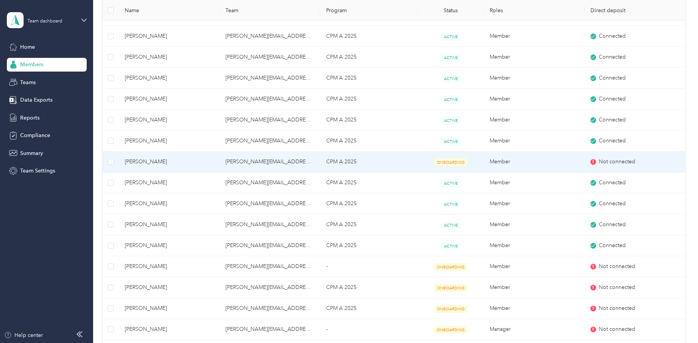
click at [610, 163] on span "Not connected" at bounding box center [617, 161] width 36 height 8
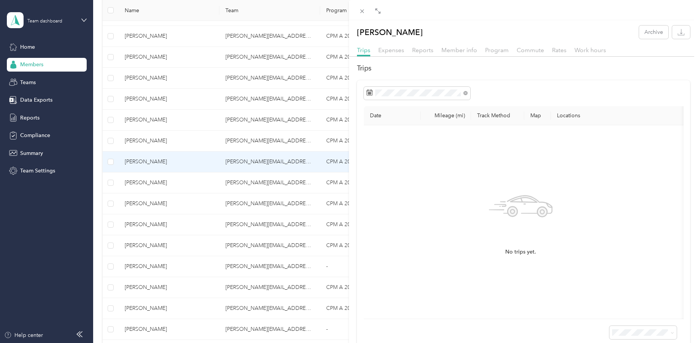
click at [393, 55] on div "Trips Expenses Reports Member info Program Commute Rates Work hours" at bounding box center [523, 51] width 349 height 11
click at [392, 52] on span "Expenses" at bounding box center [391, 49] width 26 height 7
click at [429, 51] on span "Reports" at bounding box center [422, 49] width 21 height 7
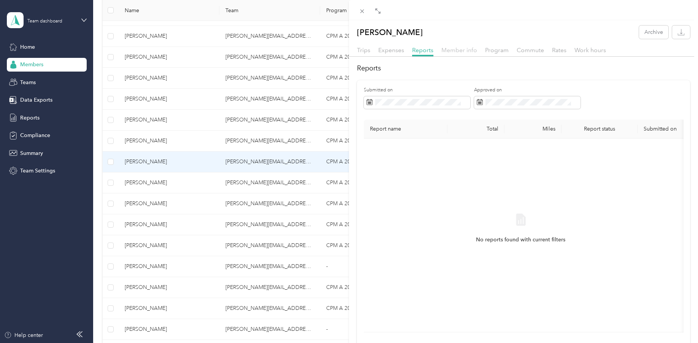
click at [460, 53] on span "Member info" at bounding box center [459, 49] width 36 height 7
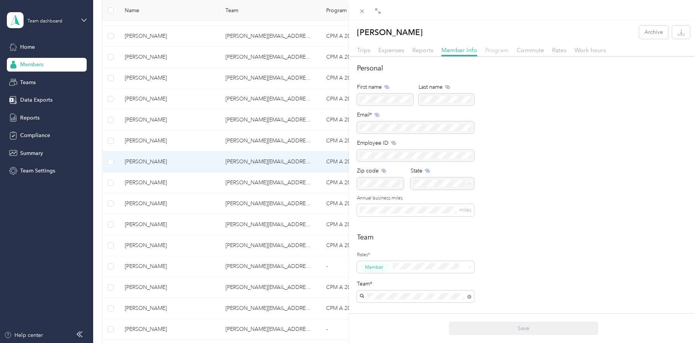
click at [501, 50] on span "Program" at bounding box center [497, 49] width 24 height 7
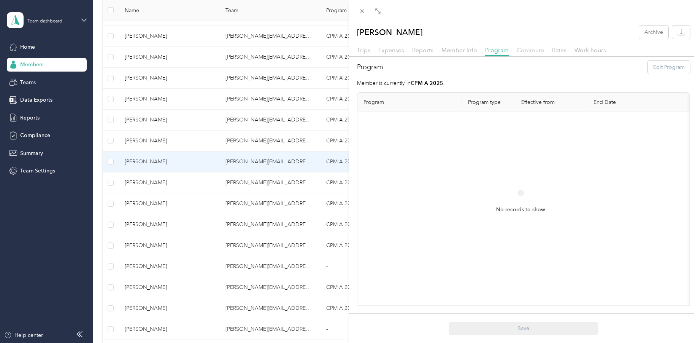
click at [532, 51] on span "Commute" at bounding box center [530, 49] width 27 height 7
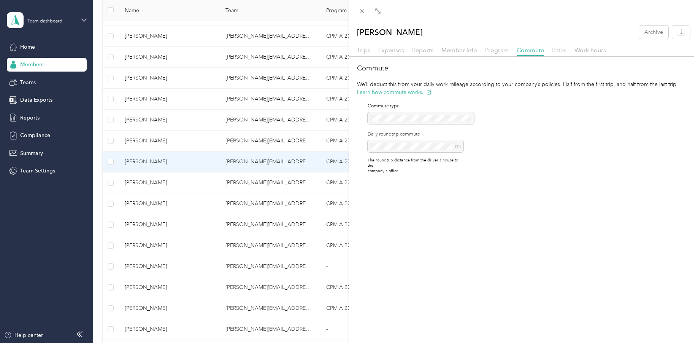
click at [559, 52] on span "Rates" at bounding box center [559, 49] width 14 height 7
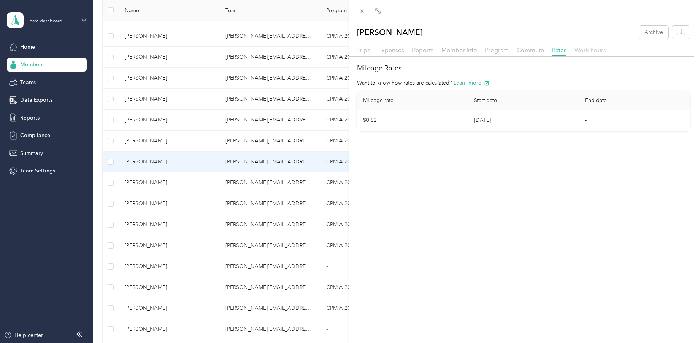
click at [587, 52] on span "Work hours" at bounding box center [590, 49] width 32 height 7
click at [367, 54] on div "Trips" at bounding box center [363, 51] width 13 height 10
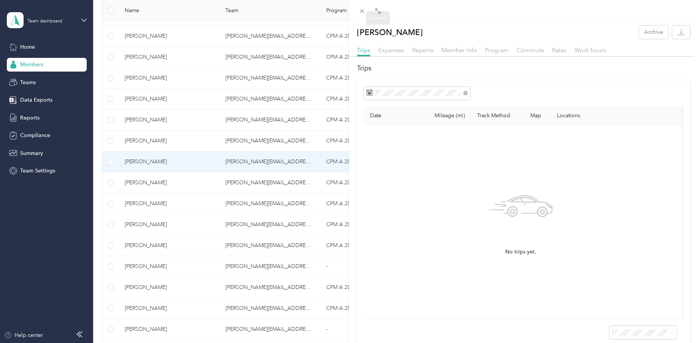
drag, startPoint x: 364, startPoint y: 12, endPoint x: 361, endPoint y: 17, distance: 6.0
click at [364, 12] on icon at bounding box center [362, 11] width 6 height 6
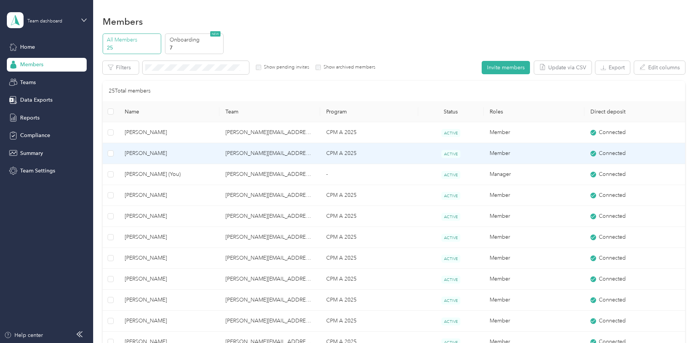
click at [148, 154] on span "[PERSON_NAME]" at bounding box center [169, 153] width 89 height 8
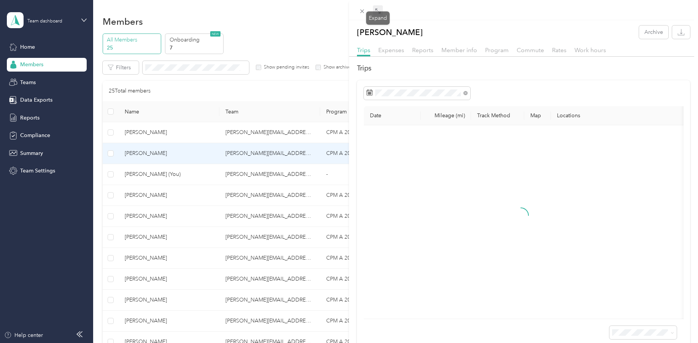
click at [377, 12] on icon at bounding box center [378, 11] width 6 height 6
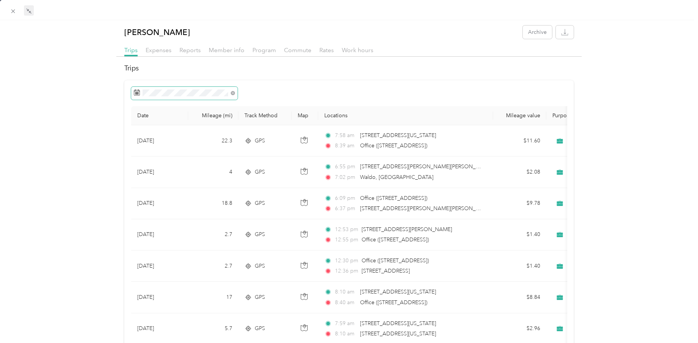
click at [136, 95] on icon at bounding box center [137, 92] width 6 height 6
click at [184, 54] on div "Reports" at bounding box center [189, 51] width 21 height 10
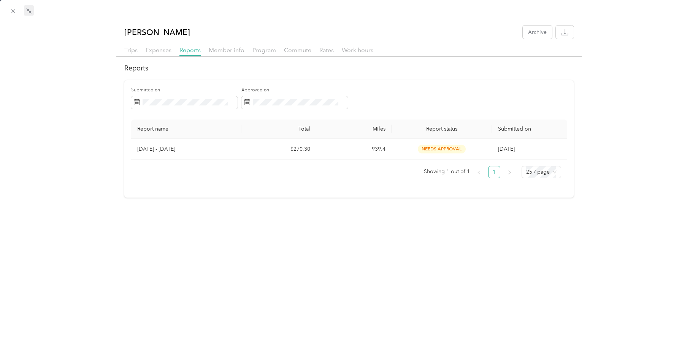
click at [355, 243] on div "[PERSON_NAME] Archive Trips Expenses Reports Member info Program Commute Rates …" at bounding box center [349, 191] width 698 height 343
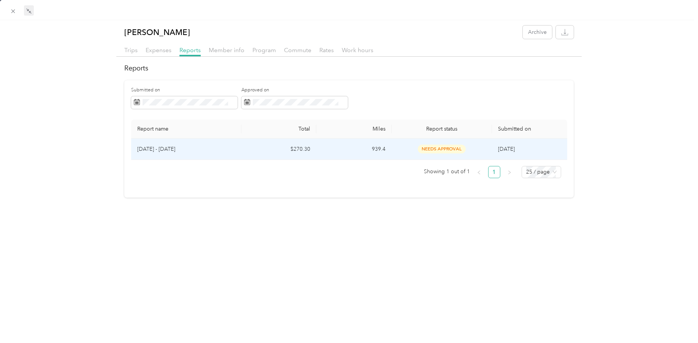
click at [166, 152] on p "[DATE] - [DATE]" at bounding box center [186, 149] width 98 height 8
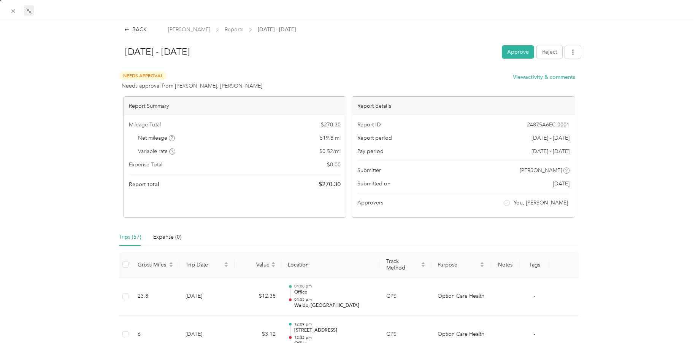
drag, startPoint x: 514, startPoint y: 53, endPoint x: 509, endPoint y: 58, distance: 6.7
click at [514, 53] on button "Approve" at bounding box center [518, 51] width 32 height 13
